Goal: Transaction & Acquisition: Purchase product/service

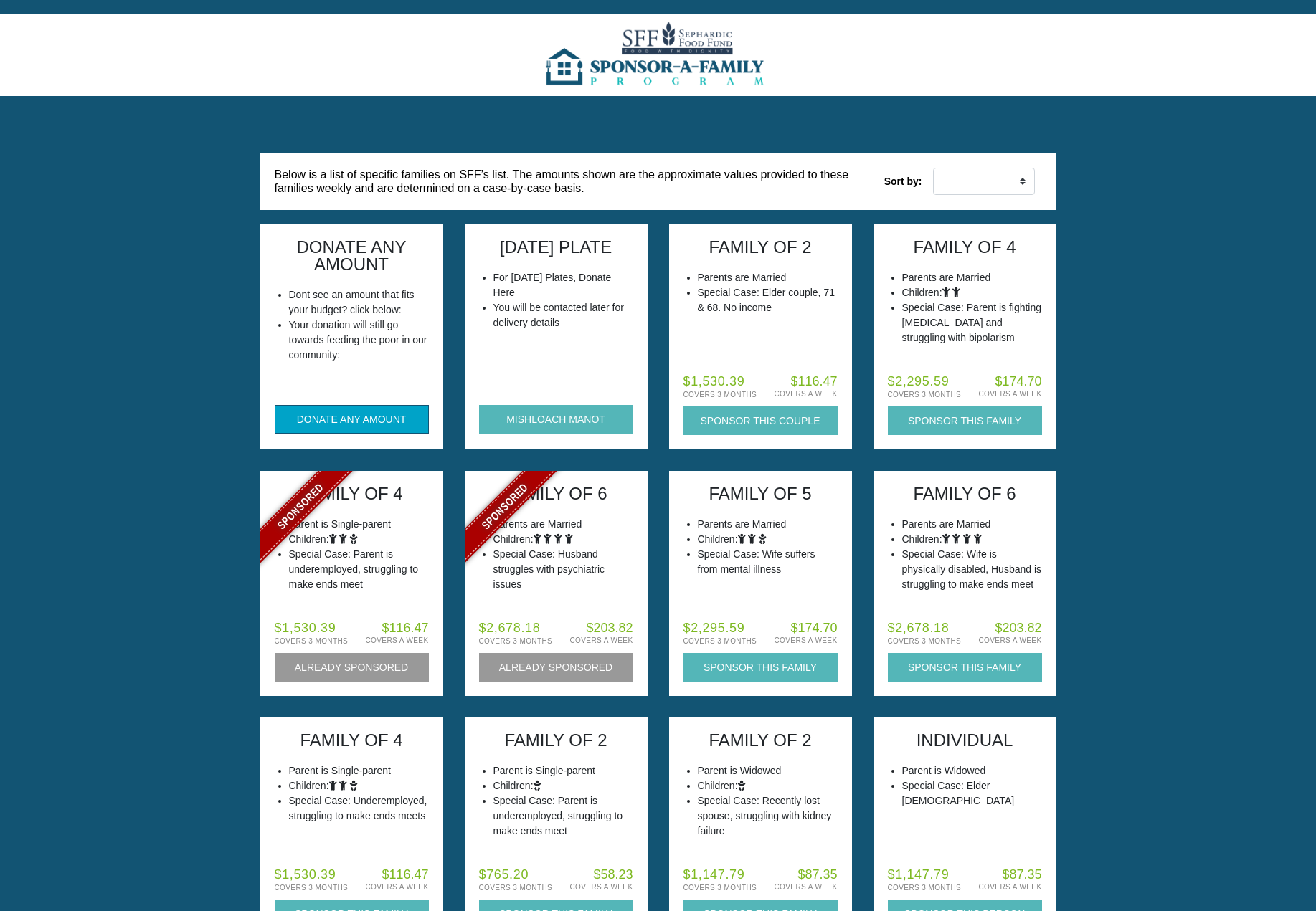
click at [329, 417] on button "DONATE ANY AMOUNT" at bounding box center [351, 420] width 155 height 29
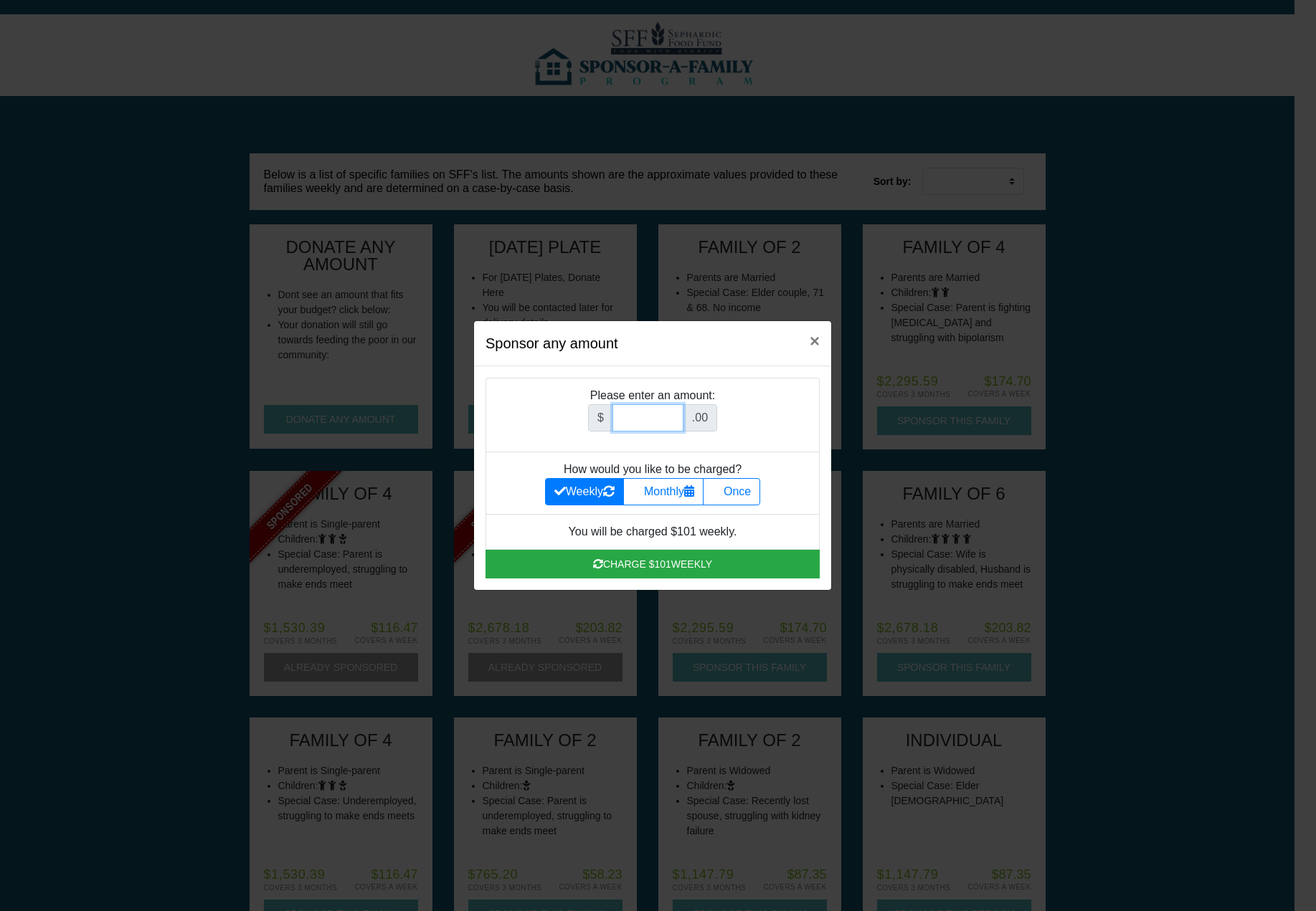
click at [651, 420] on input "Amount (to the nearest dollar)" at bounding box center [648, 418] width 71 height 27
click at [724, 491] on icon at bounding box center [718, 491] width 11 height 11
click at [721, 491] on input "Once" at bounding box center [717, 488] width 9 height 9
radio input "true"
click at [654, 421] on input "Amount (to the nearest dollar)" at bounding box center [648, 418] width 71 height 27
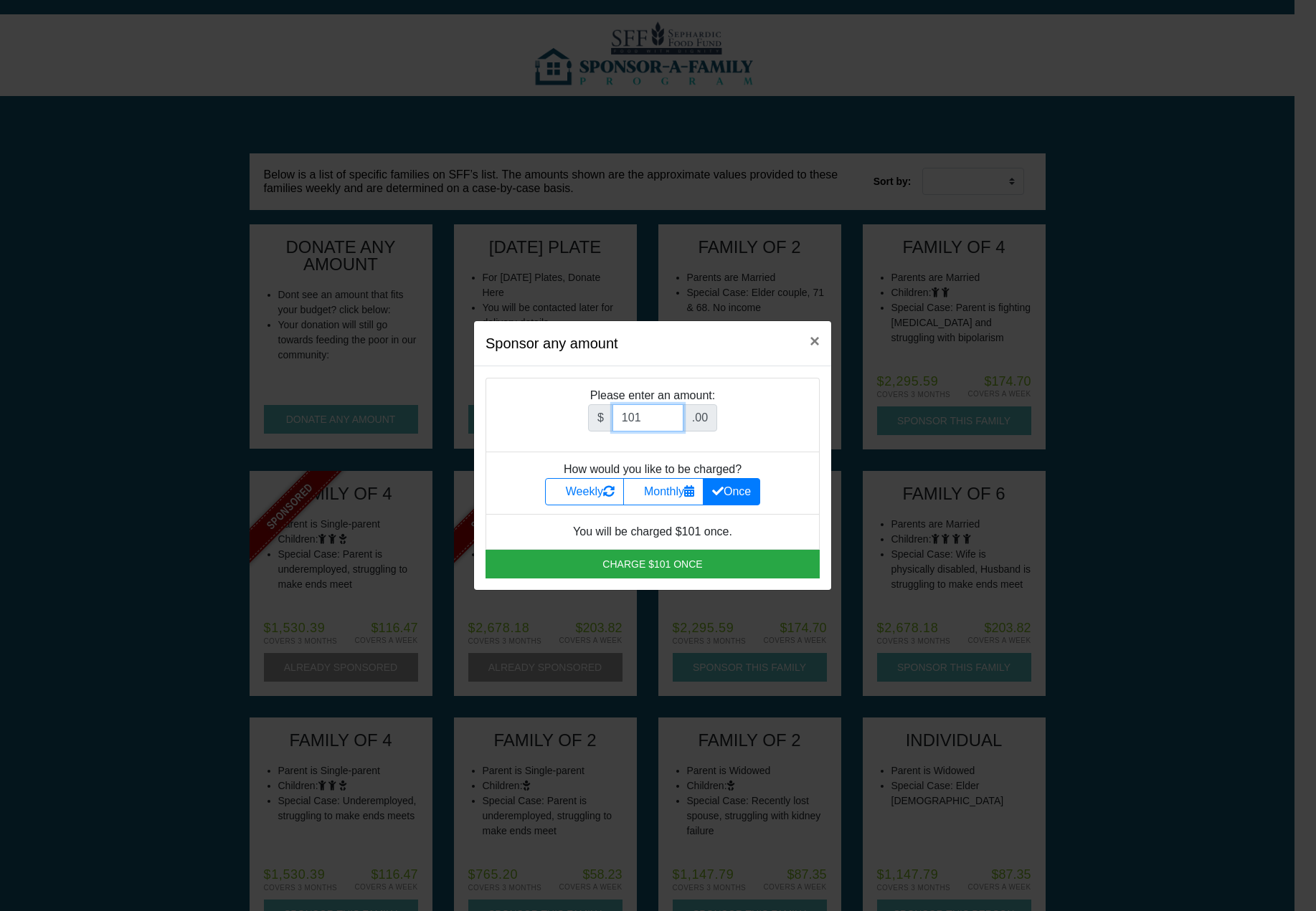
click at [648, 424] on input "101" at bounding box center [648, 418] width 71 height 27
type input "4"
type input "52.5"
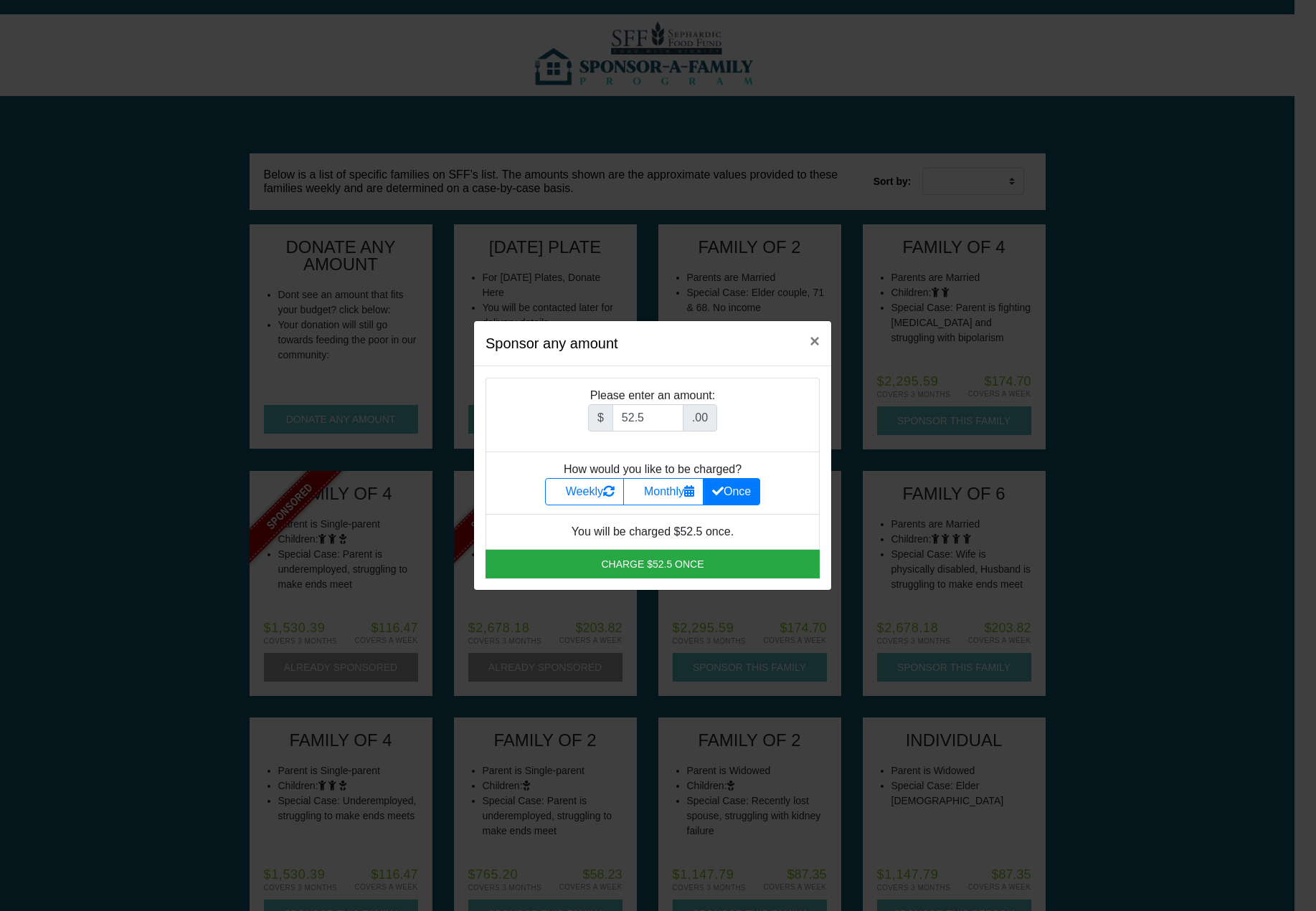
click at [719, 488] on icon at bounding box center [718, 491] width 11 height 11
click at [719, 488] on input "Once" at bounding box center [717, 488] width 9 height 9
click at [657, 491] on label "Monthly" at bounding box center [663, 492] width 81 height 27
click at [642, 491] on input "Monthly" at bounding box center [637, 488] width 9 height 9
radio input "true"
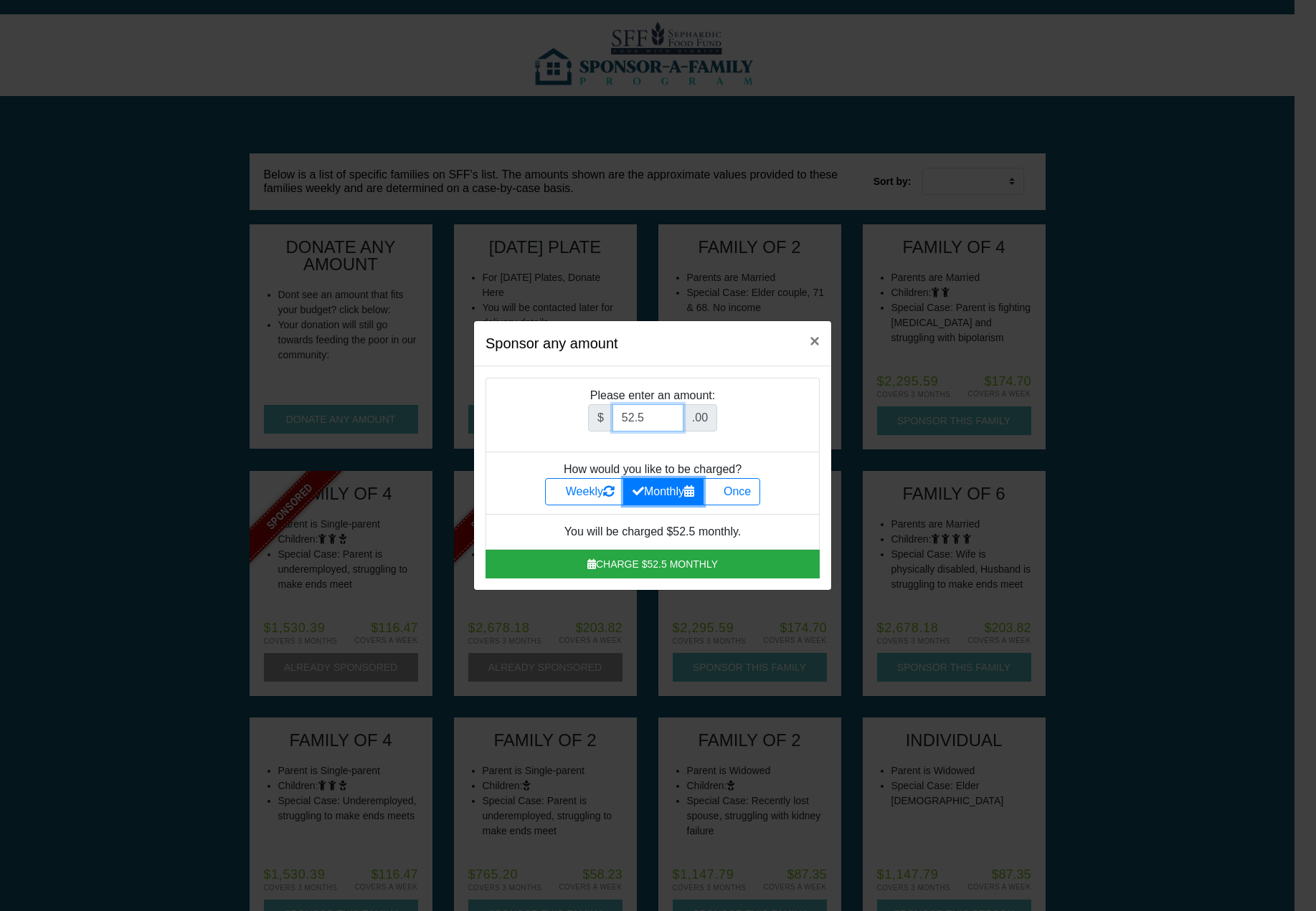
click at [648, 423] on input "52.5" at bounding box center [648, 418] width 71 height 27
type input "101"
click at [738, 495] on label "Once" at bounding box center [731, 492] width 57 height 27
click at [721, 493] on input "Once" at bounding box center [717, 488] width 9 height 9
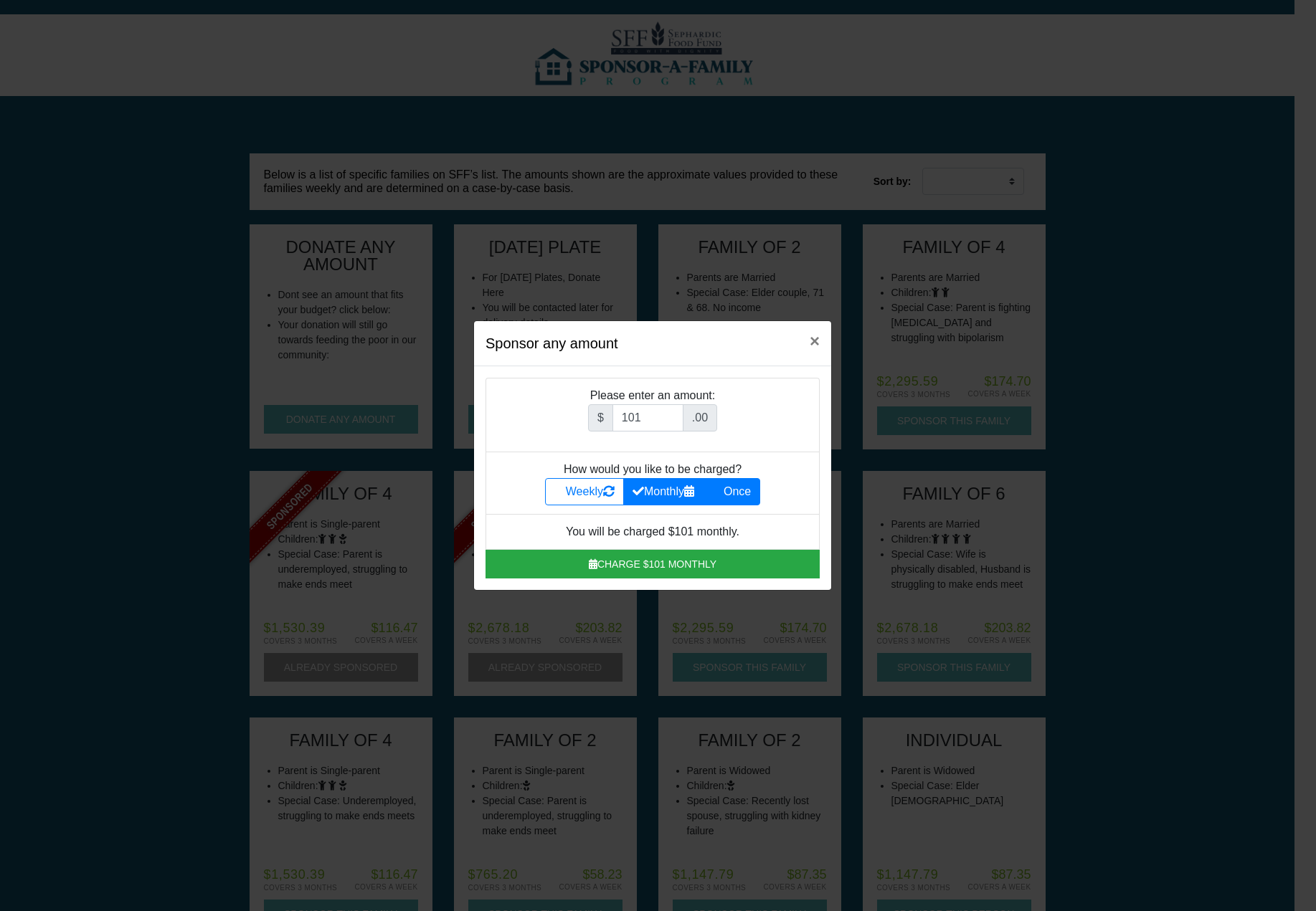
radio input "true"
click at [715, 564] on button "Charge $101 once" at bounding box center [652, 564] width 334 height 29
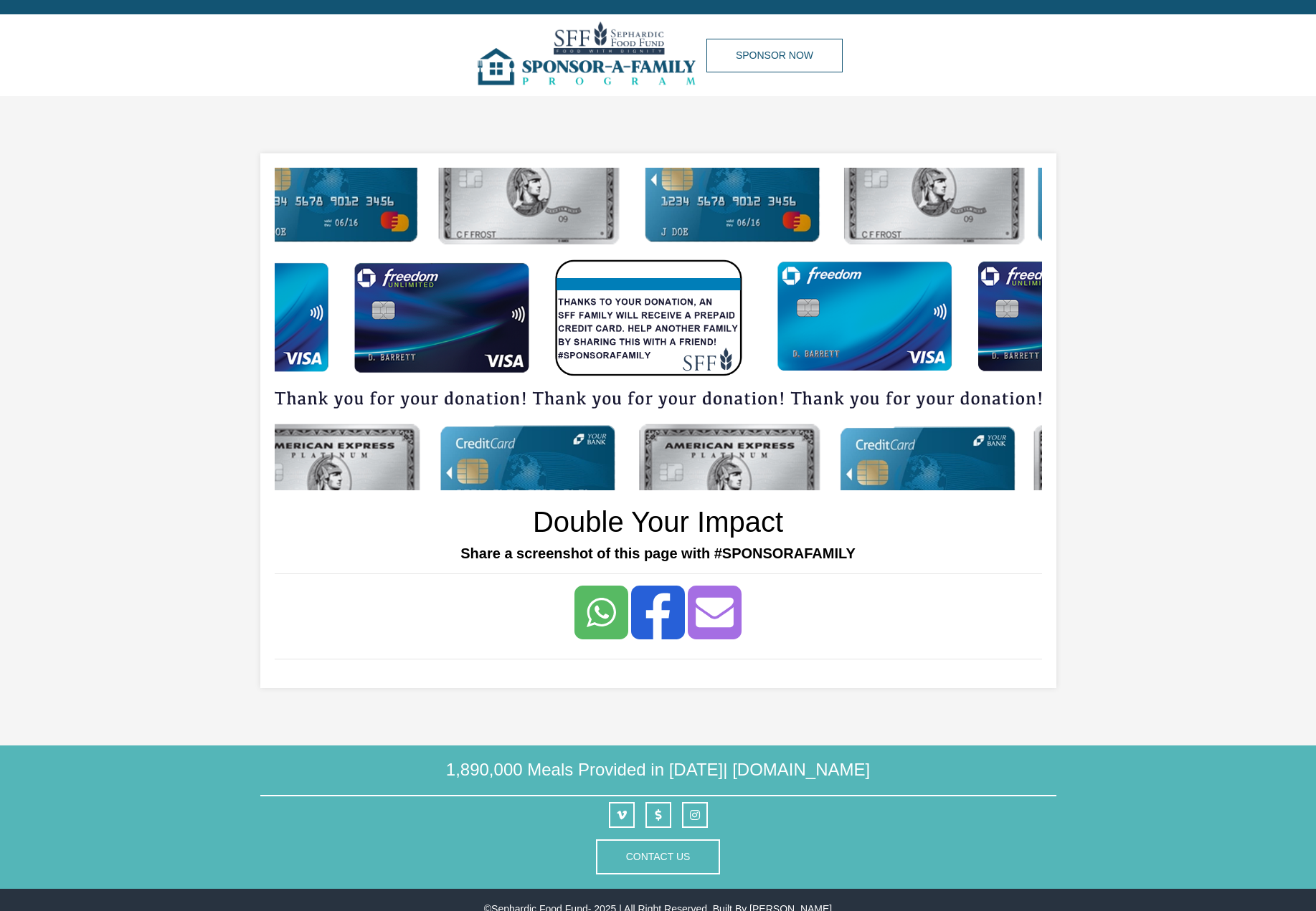
click at [1180, 464] on section "Double Your Impact Share a screenshot of this page with #SPONSORAFAMILY" at bounding box center [658, 420] width 1316 height 650
